Goal: Navigation & Orientation: Understand site structure

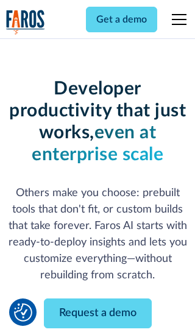
scroll to position [146, 0]
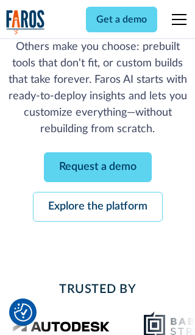
click at [98, 167] on link "Request a demo" at bounding box center [98, 167] width 108 height 30
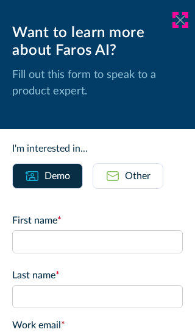
click at [180, 20] on icon at bounding box center [181, 19] width 10 height 9
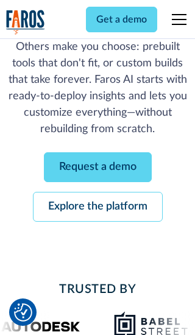
scroll to position [186, 0]
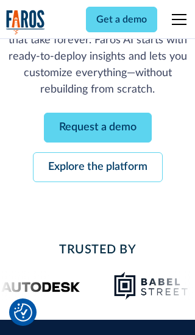
click at [98, 167] on link "Explore the platform" at bounding box center [98, 167] width 130 height 30
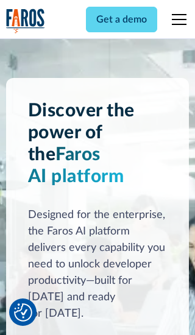
scroll to position [9156, 0]
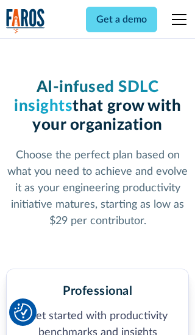
scroll to position [1889, 0]
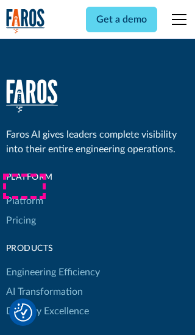
click at [24, 191] on link "Platform" at bounding box center [24, 201] width 37 height 20
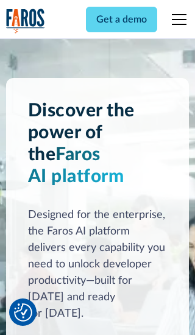
scroll to position [9547, 0]
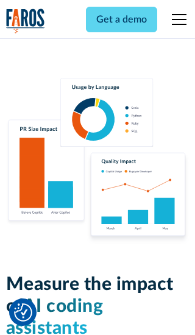
scroll to position [7535, 0]
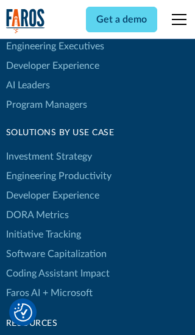
click at [37, 205] on link "DORA Metrics" at bounding box center [37, 215] width 63 height 20
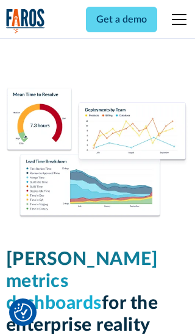
scroll to position [5337, 0]
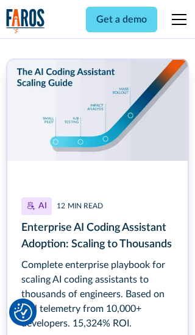
scroll to position [5469, 0]
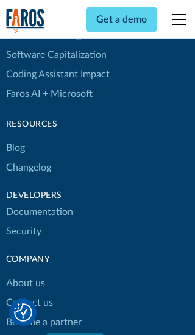
click at [28, 168] on link "Changelog" at bounding box center [28, 168] width 45 height 20
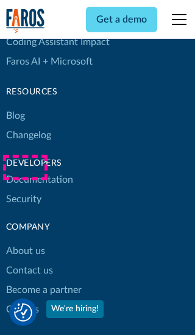
scroll to position [14723, 0]
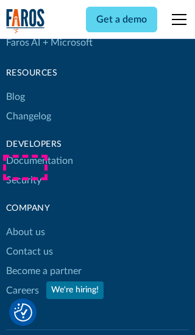
click at [25, 222] on link "About us" at bounding box center [25, 232] width 39 height 20
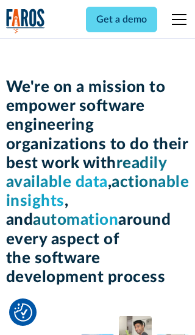
scroll to position [4203, 0]
